Goal: Transaction & Acquisition: Obtain resource

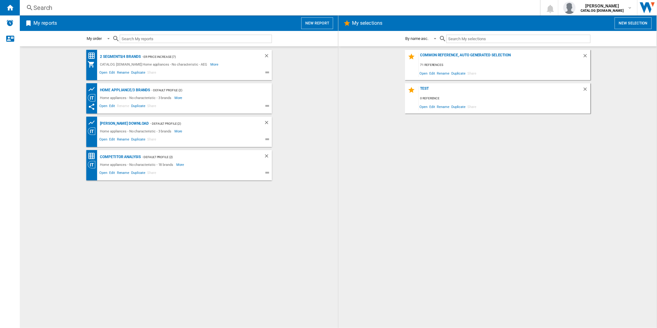
click at [324, 24] on button "New report" at bounding box center [317, 23] width 32 height 12
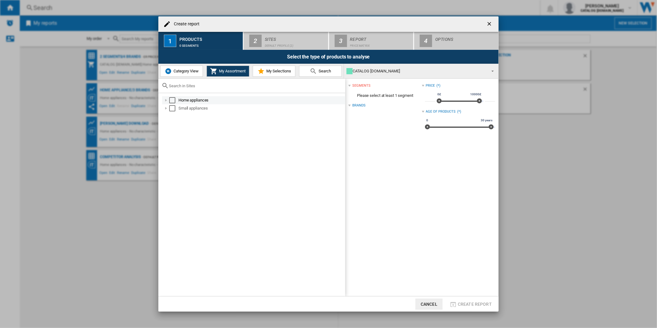
click at [171, 100] on div "Select" at bounding box center [172, 100] width 6 height 6
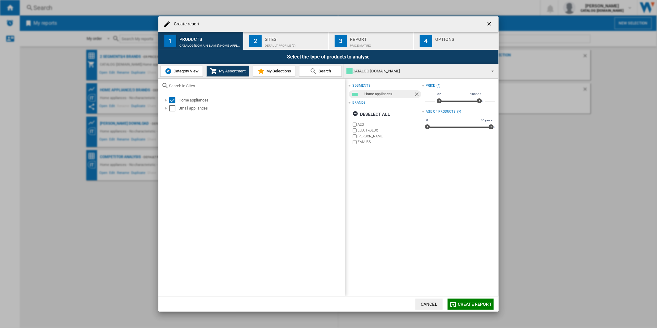
click at [365, 130] on label "ELECTROLUX" at bounding box center [389, 130] width 64 height 5
click at [363, 135] on label "[PERSON_NAME]" at bounding box center [389, 136] width 64 height 5
click at [363, 140] on label "ZANUSSI" at bounding box center [389, 141] width 64 height 5
click at [290, 41] on div "Default profile (2)" at bounding box center [295, 44] width 61 height 6
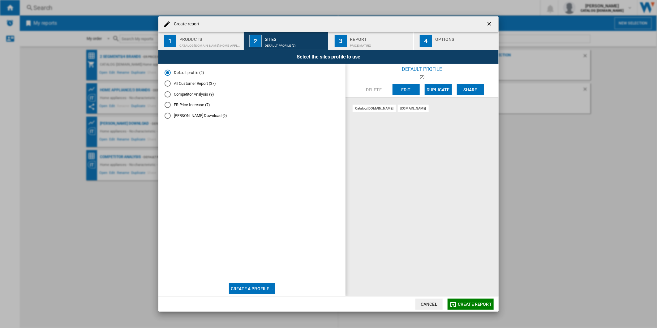
click at [353, 41] on div "Price Matrix" at bounding box center [380, 44] width 61 height 6
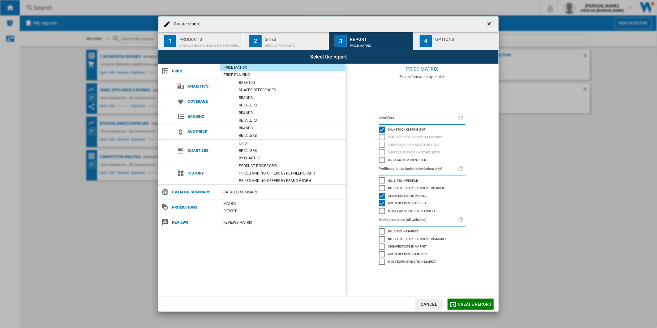
click at [429, 40] on div "4" at bounding box center [426, 41] width 12 height 12
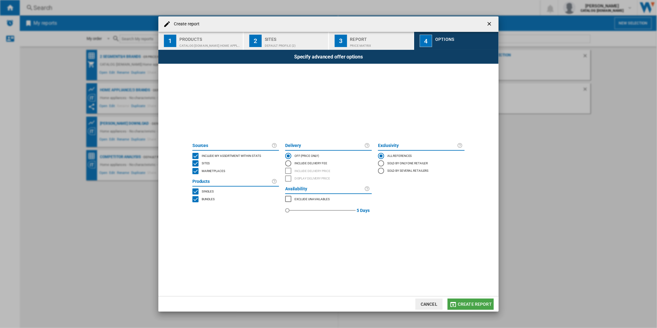
click at [478, 305] on span "Create report" at bounding box center [475, 304] width 34 height 5
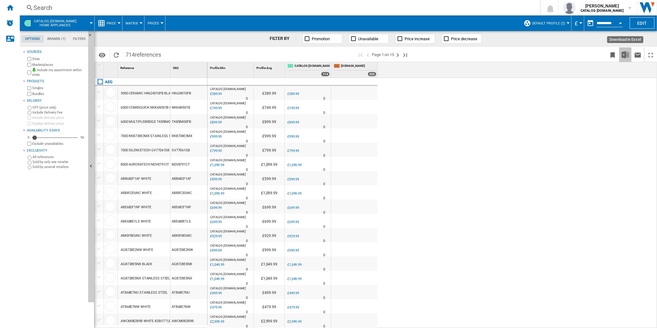
click at [626, 51] on img "Download in Excel" at bounding box center [625, 54] width 7 height 7
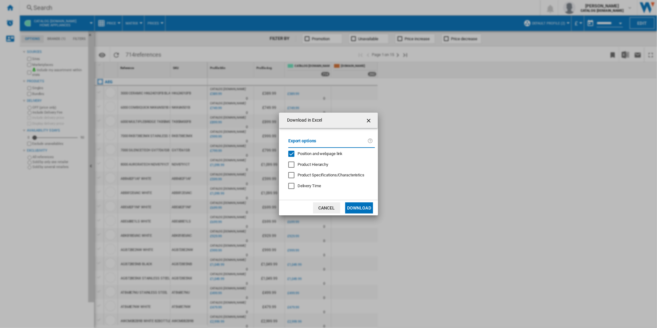
click at [301, 156] on span "Position and webpage link" at bounding box center [319, 153] width 45 height 5
click at [361, 212] on button "Download" at bounding box center [359, 207] width 28 height 11
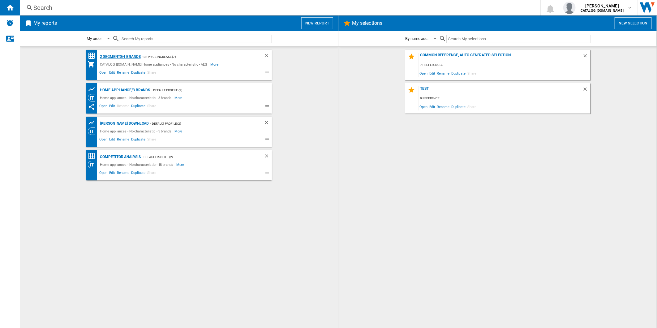
click at [126, 56] on div "2 segments/4 brands" at bounding box center [120, 57] width 42 height 8
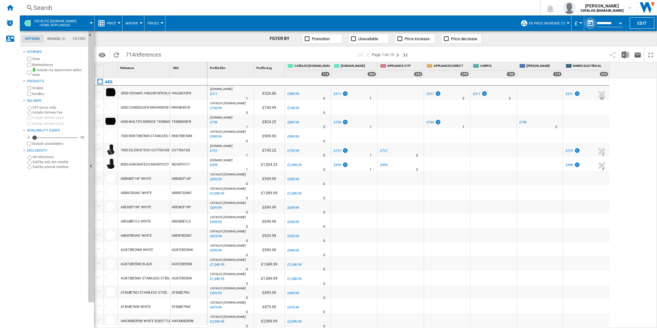
click at [587, 21] on button "button" at bounding box center [590, 23] width 12 height 12
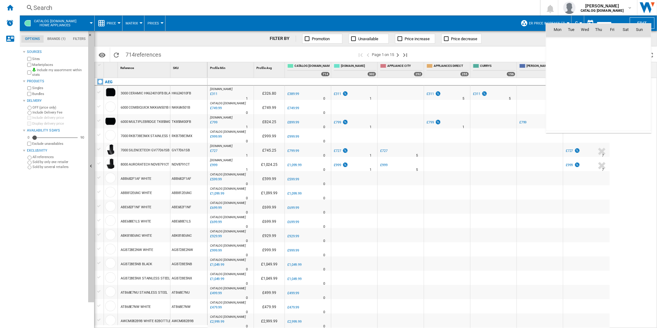
scroll to position [2950, 0]
click at [559, 45] on span "[DATE]" at bounding box center [559, 42] width 13 height 5
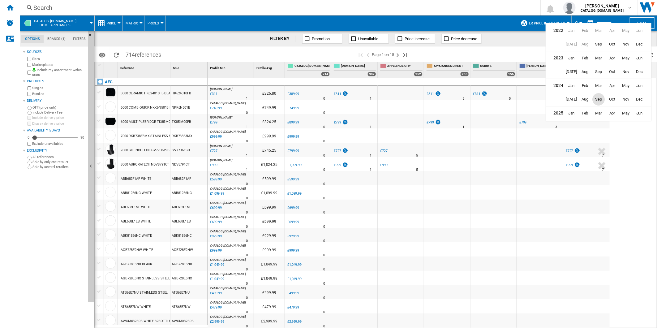
scroll to position [15, 0]
click at [588, 110] on span "Aug" at bounding box center [585, 112] width 12 height 12
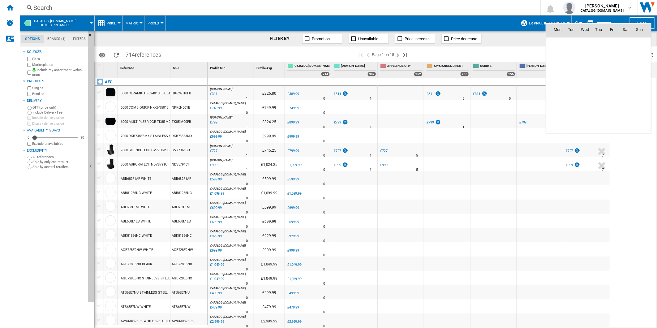
scroll to position [2868, 0]
click at [610, 96] on span "29" at bounding box center [612, 97] width 12 height 12
type input "**********"
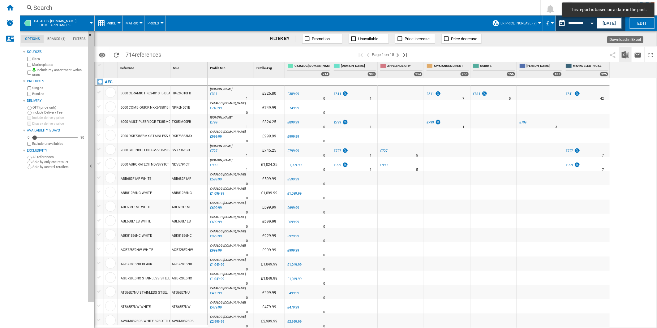
click at [625, 53] on img "Download in Excel" at bounding box center [625, 54] width 7 height 7
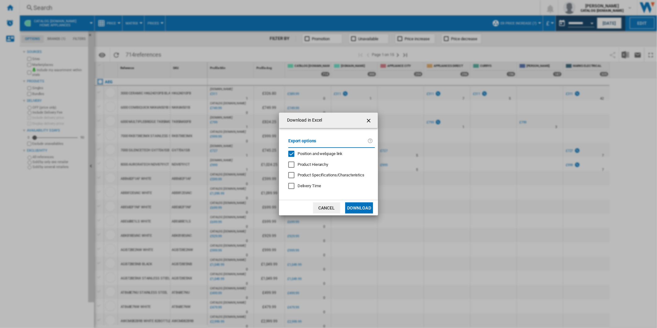
click at [325, 155] on span "Position and webpage link" at bounding box center [319, 153] width 45 height 5
click at [357, 209] on button "Download" at bounding box center [359, 207] width 28 height 11
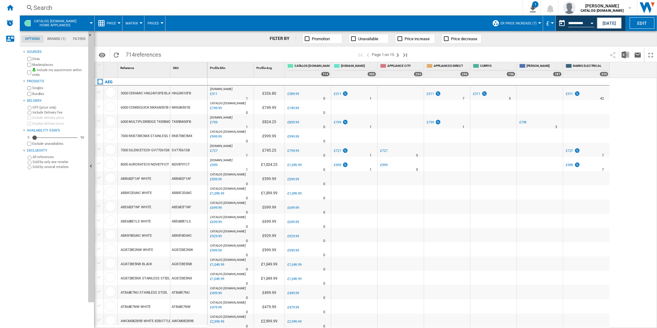
click at [627, 106] on div "[DOMAIN_NAME] : -20.3 % £311 % N/A 1 [DOMAIN_NAME] : £326.80 0.0 % £389.99 % N/A" at bounding box center [432, 203] width 450 height 250
click at [562, 25] on button "This report is based on a date in the past." at bounding box center [562, 23] width 12 height 12
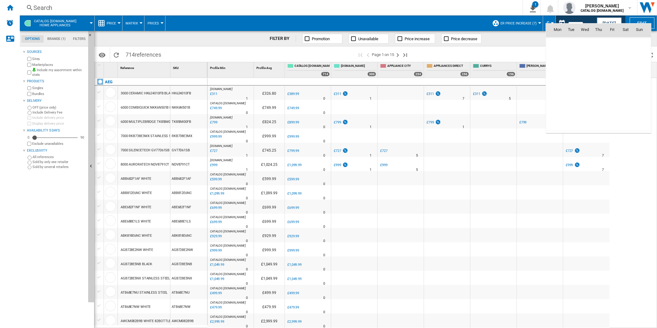
scroll to position [2868, 0]
click at [622, 97] on span "30" at bounding box center [625, 97] width 12 height 12
type input "**********"
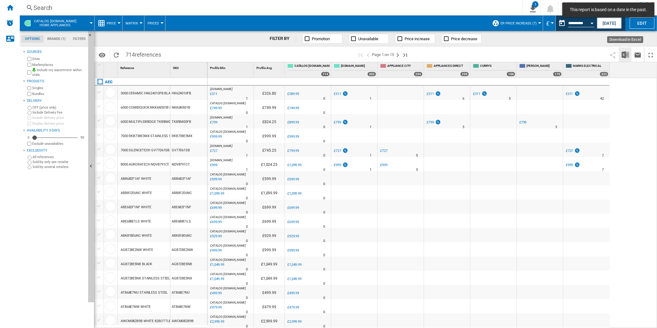
click at [627, 55] on img "Download in Excel" at bounding box center [625, 54] width 7 height 7
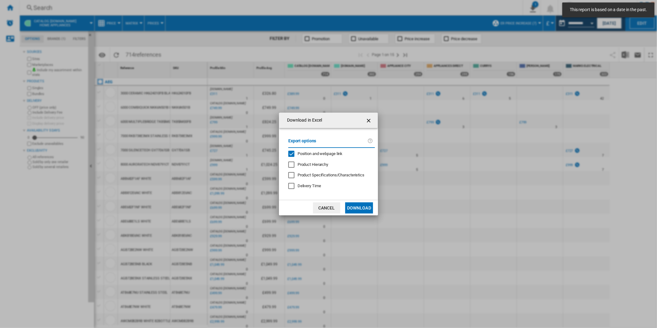
click at [329, 151] on md-checkbox "Position and webpage link" at bounding box center [329, 154] width 82 height 6
click at [356, 203] on button "Download" at bounding box center [359, 207] width 28 height 11
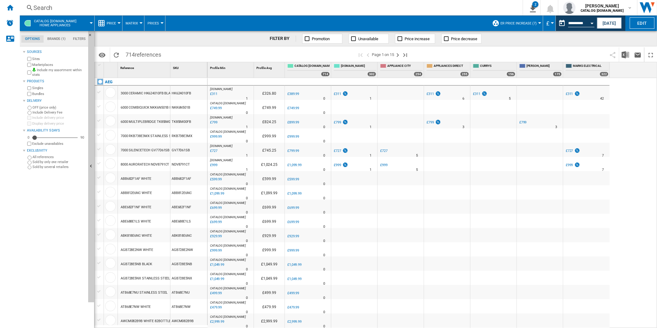
drag, startPoint x: 643, startPoint y: 127, endPoint x: 633, endPoint y: 102, distance: 26.5
click at [643, 127] on div "[DOMAIN_NAME] : -20.3 % £311 % N/A 1 [DOMAIN_NAME] : £326.80 0.0 % £389.99 % N/A" at bounding box center [432, 203] width 450 height 250
click at [562, 26] on button "This report is based on a date in the past." at bounding box center [562, 23] width 12 height 12
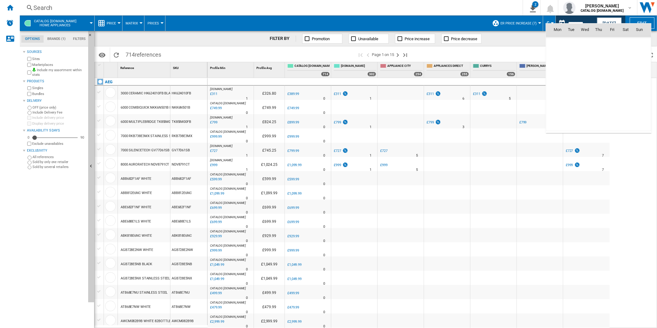
scroll to position [2868, 0]
click at [638, 96] on span "31" at bounding box center [639, 97] width 12 height 12
type input "**********"
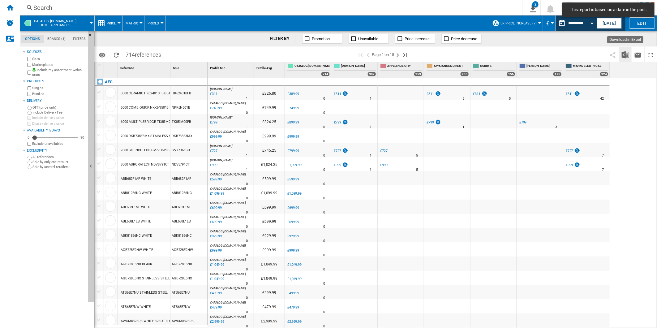
click at [623, 53] on img "Download in Excel" at bounding box center [625, 54] width 7 height 7
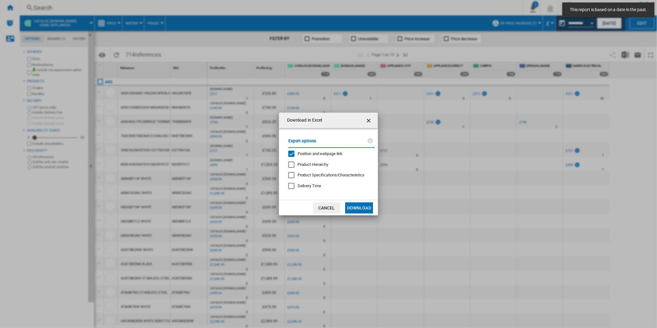
drag, startPoint x: 328, startPoint y: 149, endPoint x: 326, endPoint y: 155, distance: 5.9
click at [327, 150] on div "Export options Position and webpage link Product Hierarchy Product Specificatio…" at bounding box center [331, 164] width 93 height 60
drag, startPoint x: 326, startPoint y: 155, endPoint x: 335, endPoint y: 163, distance: 12.2
click at [326, 153] on span "Position and webpage link" at bounding box center [319, 153] width 45 height 5
click at [362, 206] on button "Download" at bounding box center [359, 207] width 28 height 11
